Goal: Information Seeking & Learning: Learn about a topic

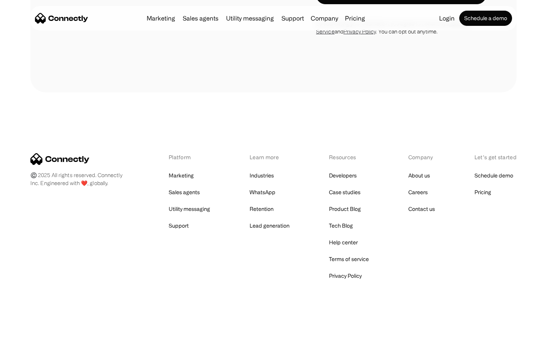
scroll to position [1286, 0]
